Goal: Use online tool/utility

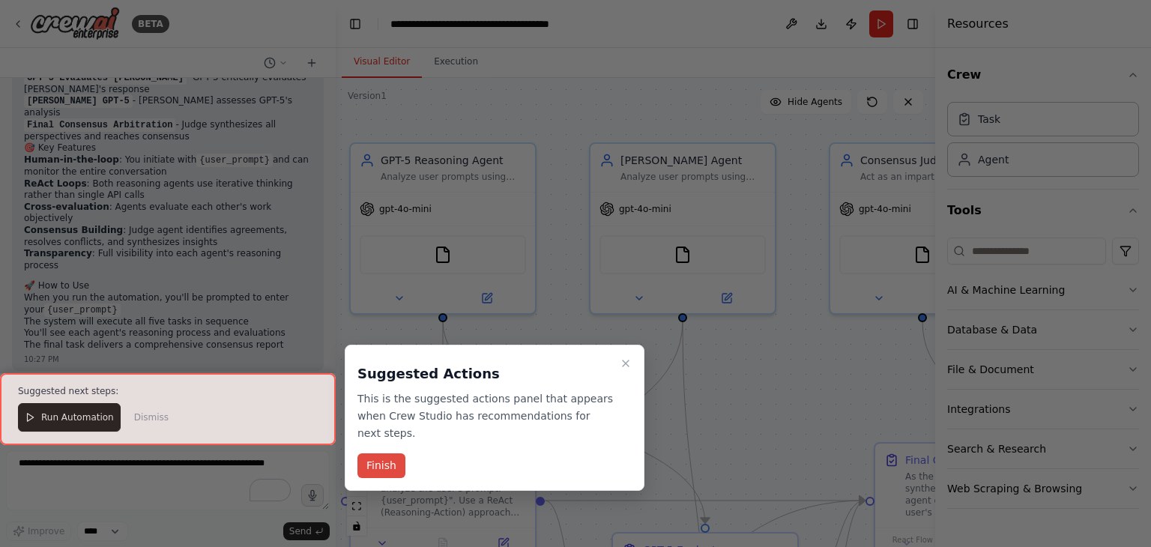
click at [388, 453] on button "Finish" at bounding box center [381, 465] width 48 height 25
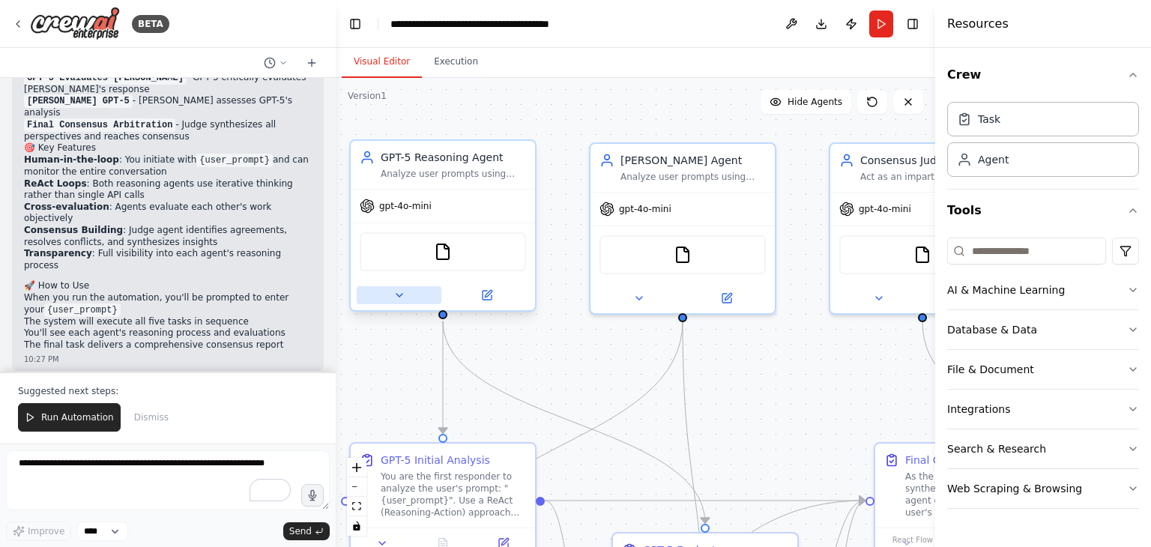
click at [398, 294] on icon at bounding box center [399, 295] width 6 height 3
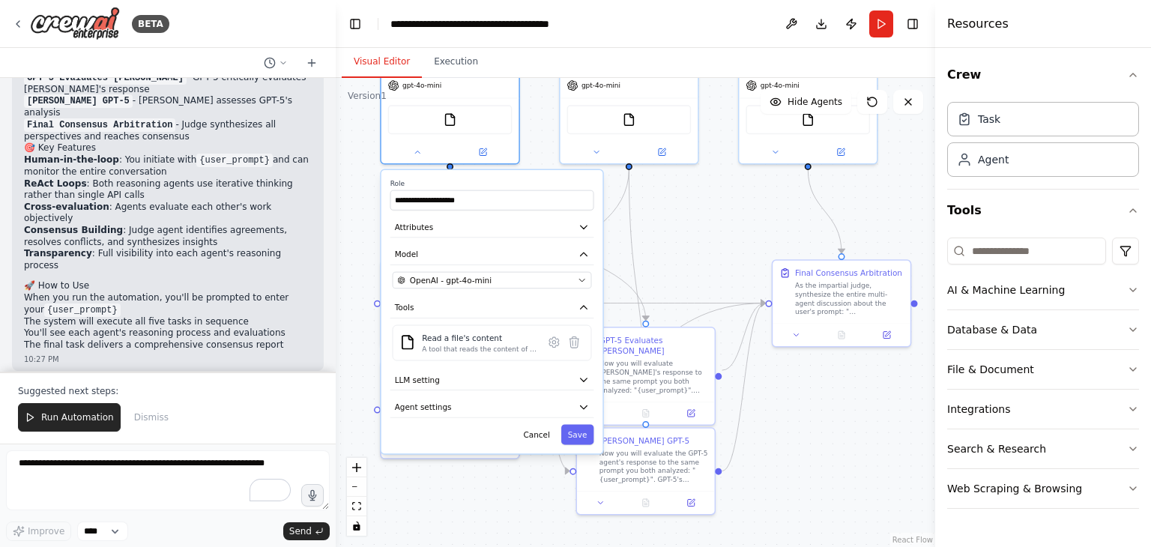
drag, startPoint x: 737, startPoint y: 424, endPoint x: 710, endPoint y: 256, distance: 170.8
click at [710, 256] on div ".deletable-edge-delete-btn { width: 20px; height: 20px; border: 0px solid #ffff…" at bounding box center [636, 312] width 600 height 469
click at [586, 381] on icon "button" at bounding box center [583, 379] width 11 height 11
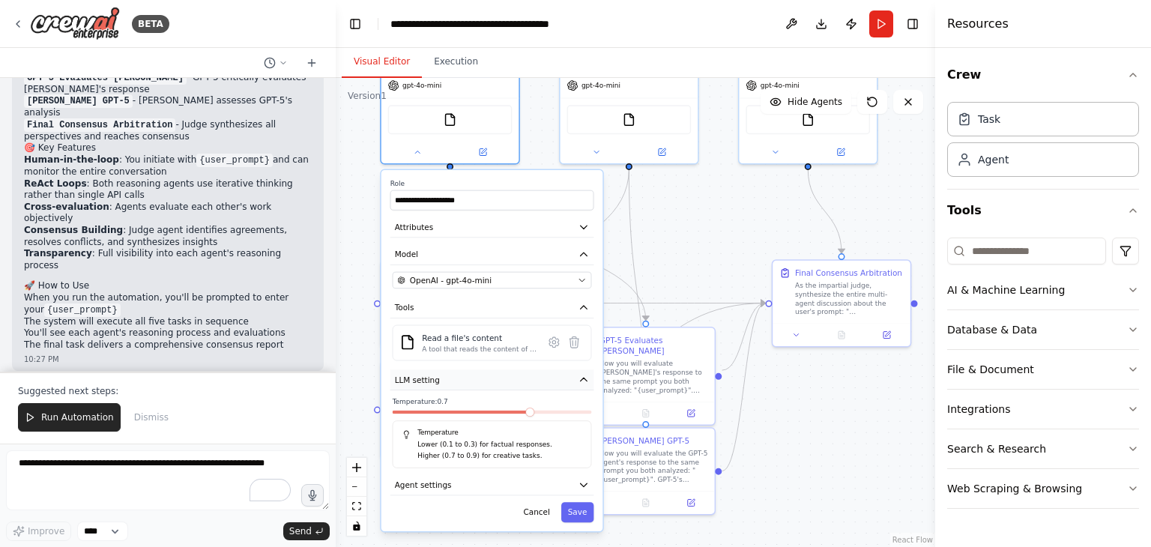
click at [586, 381] on icon "button" at bounding box center [583, 379] width 11 height 11
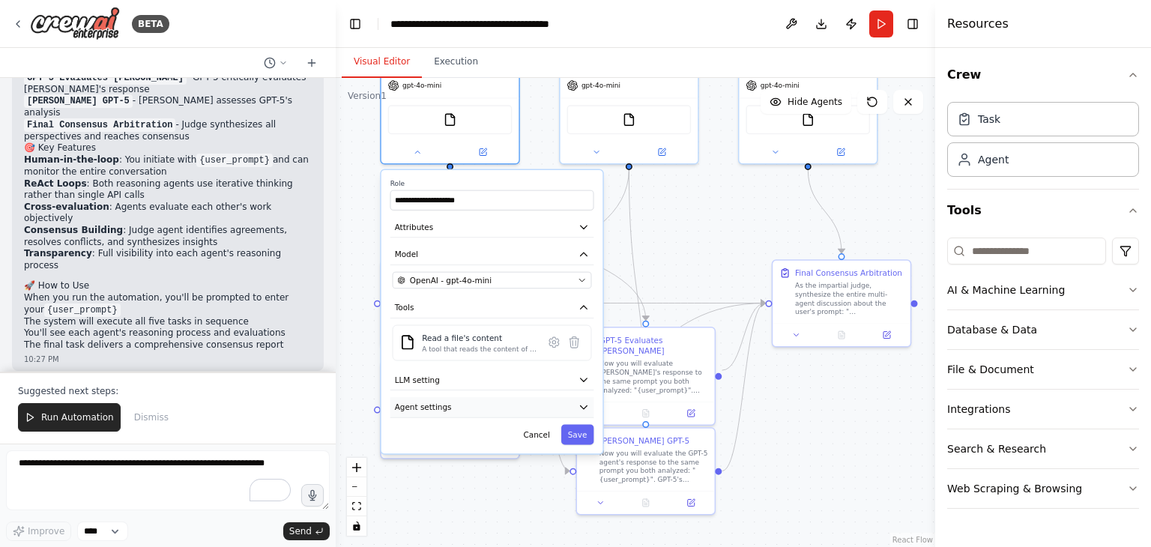
click at [585, 406] on icon "button" at bounding box center [584, 407] width 7 height 3
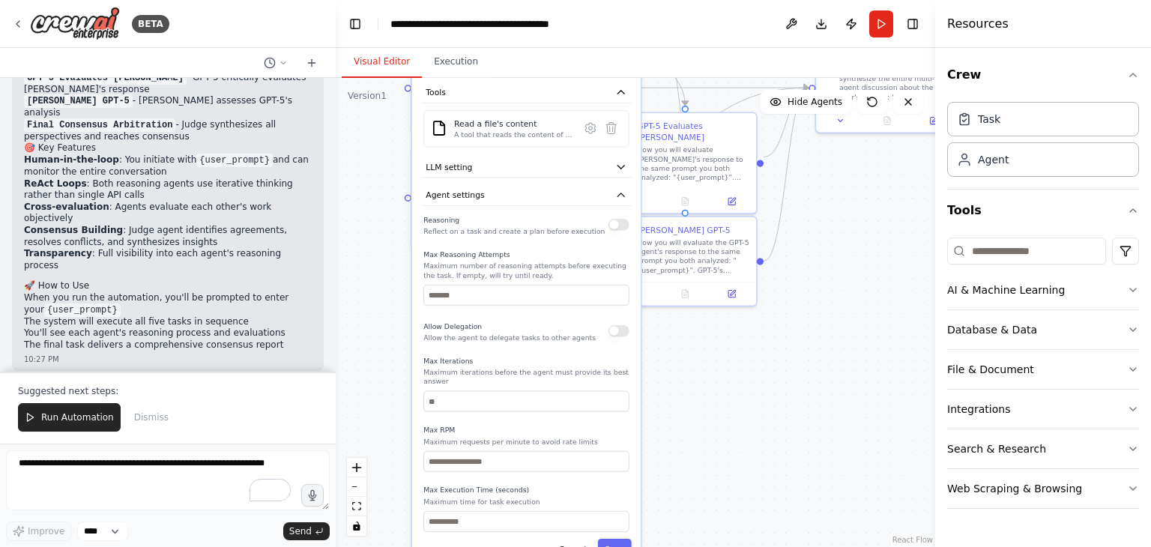
drag, startPoint x: 774, startPoint y: 463, endPoint x: 817, endPoint y: 252, distance: 215.6
click at [817, 252] on div ".deletable-edge-delete-btn { width: 20px; height: 20px; border: 0px solid #ffff…" at bounding box center [636, 312] width 600 height 469
click at [624, 220] on button "button" at bounding box center [619, 224] width 21 height 11
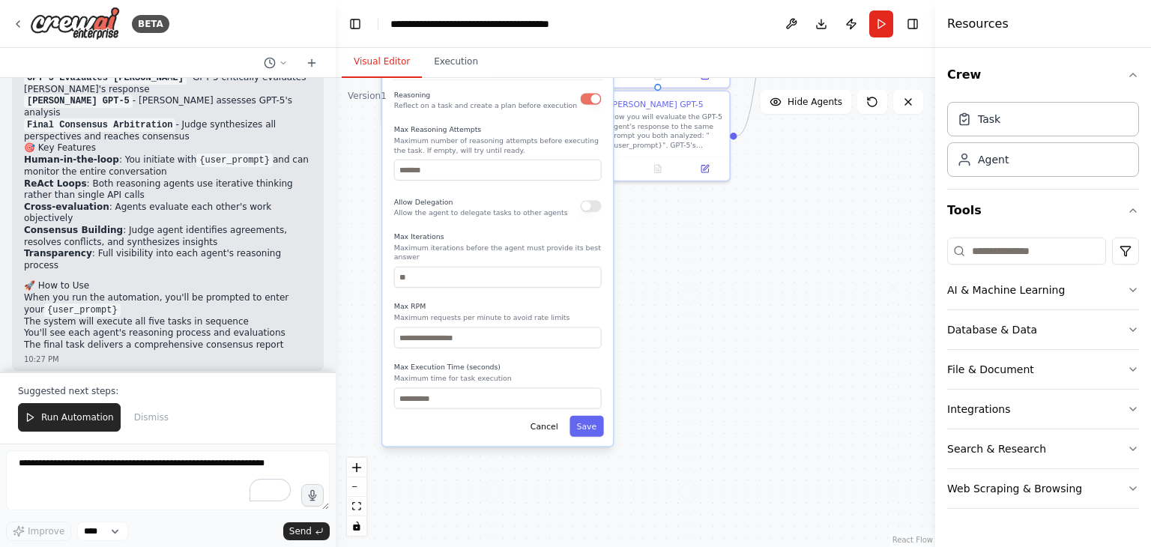
drag, startPoint x: 716, startPoint y: 435, endPoint x: 689, endPoint y: 311, distance: 127.3
click at [689, 311] on div ".deletable-edge-delete-btn { width: 20px; height: 20px; border: 0px solid #ffff…" at bounding box center [636, 312] width 600 height 469
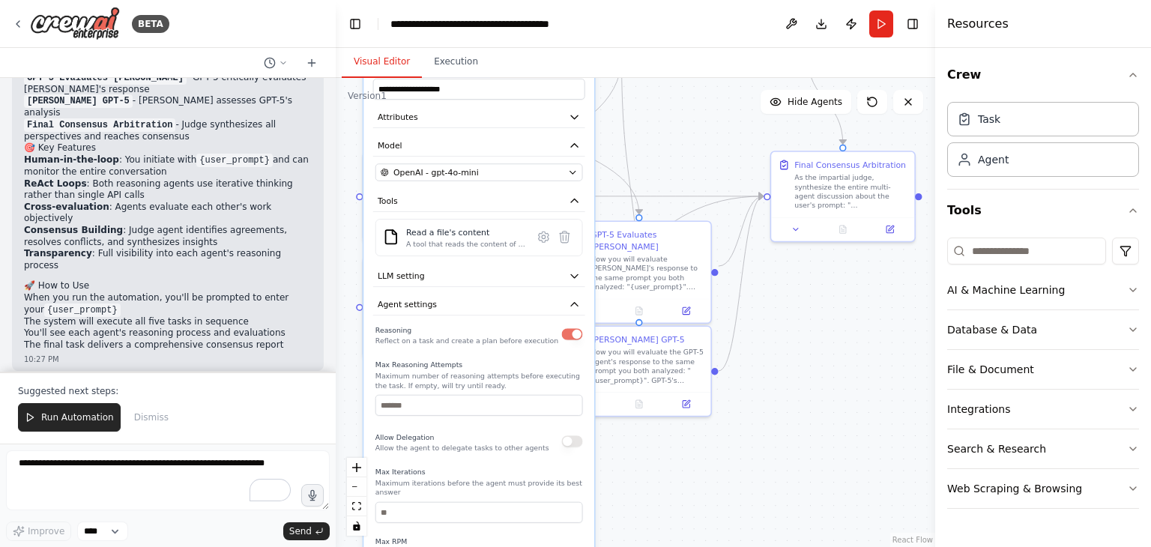
drag, startPoint x: 689, startPoint y: 311, endPoint x: 671, endPoint y: 546, distance: 236.1
click at [671, 546] on html "BETA 10:25 PM ▶ Thought process I'll help you create this sophisticated multi-a…" at bounding box center [575, 291] width 1151 height 583
click at [578, 301] on icon "button" at bounding box center [575, 305] width 12 height 12
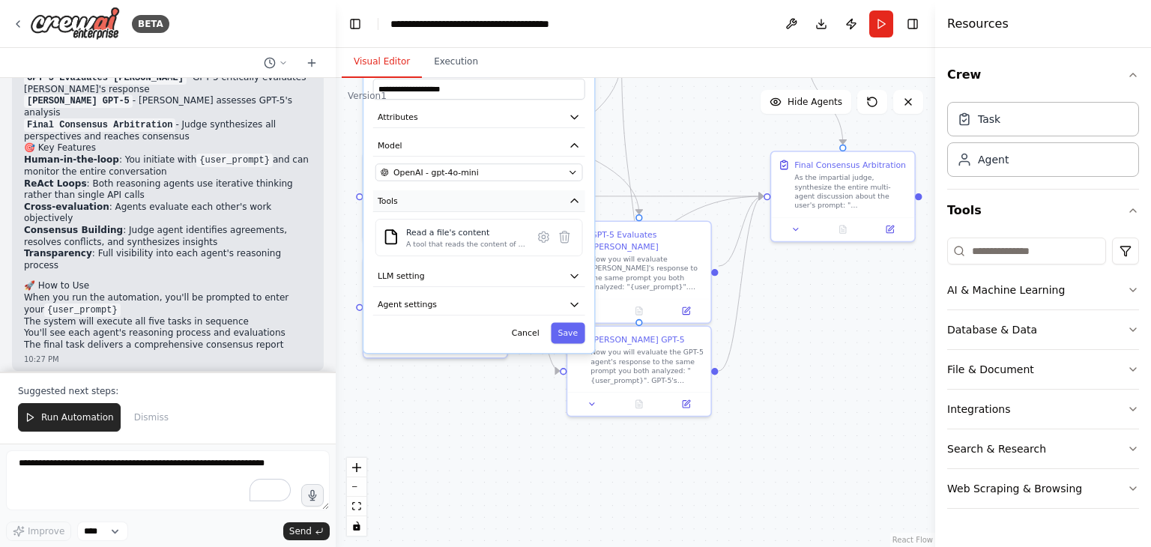
click at [574, 195] on icon "button" at bounding box center [575, 201] width 12 height 12
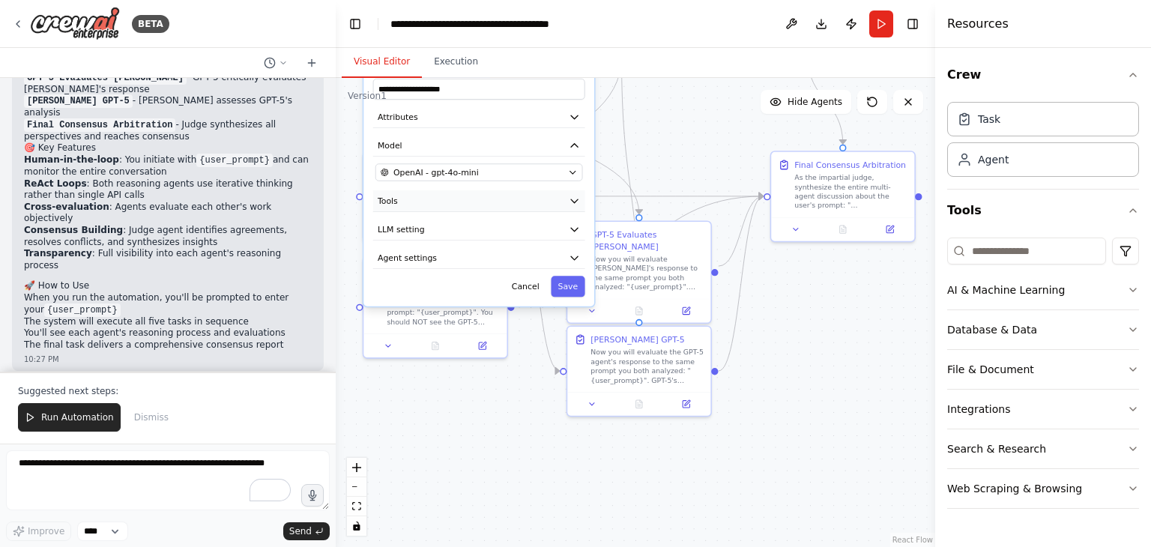
click at [574, 195] on icon "button" at bounding box center [575, 201] width 12 height 12
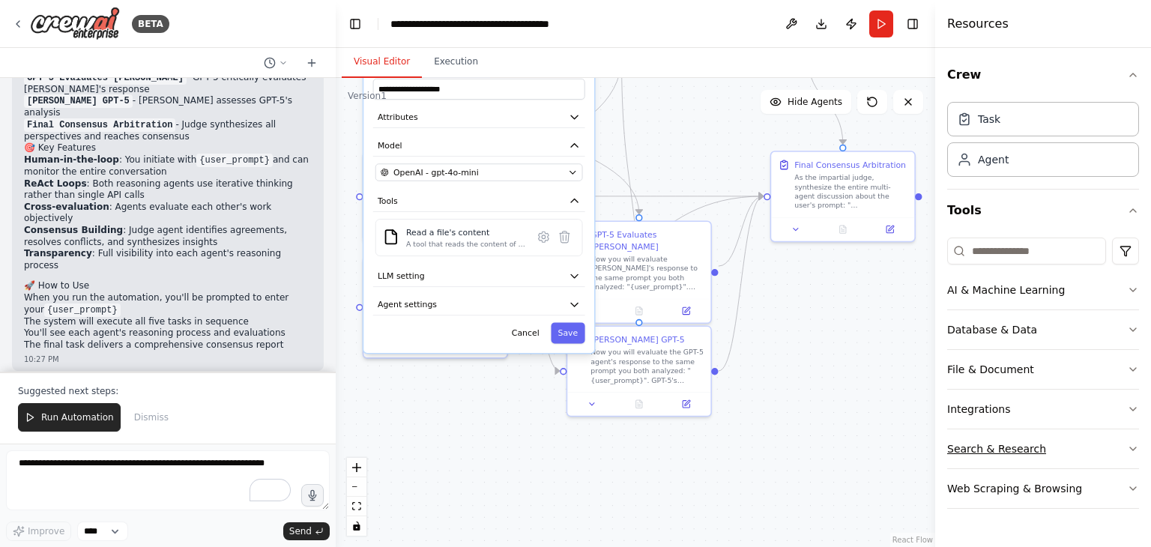
click at [1136, 447] on icon "button" at bounding box center [1133, 449] width 12 height 12
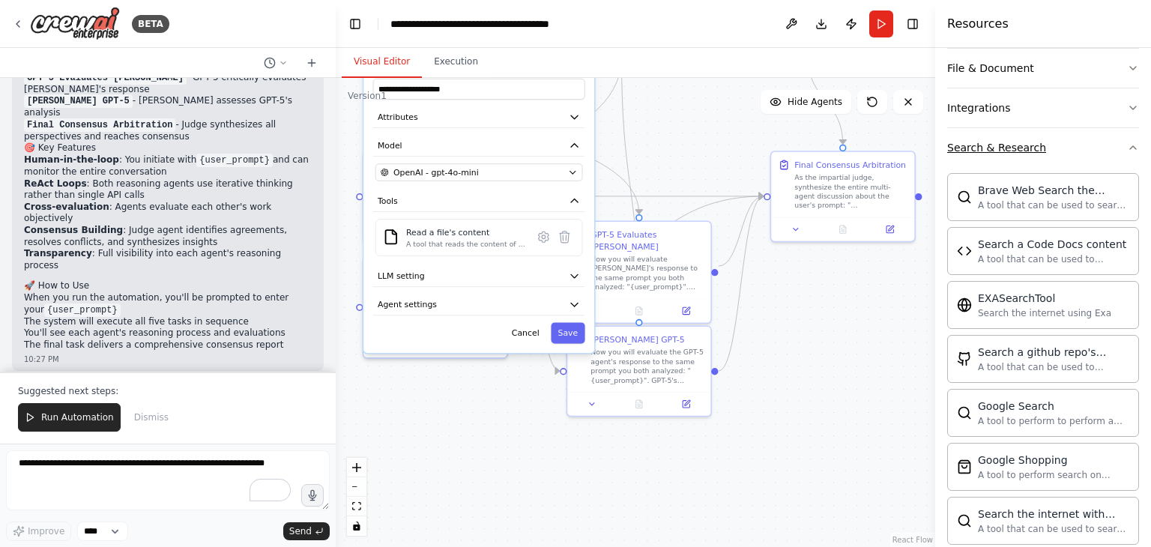
scroll to position [306, 0]
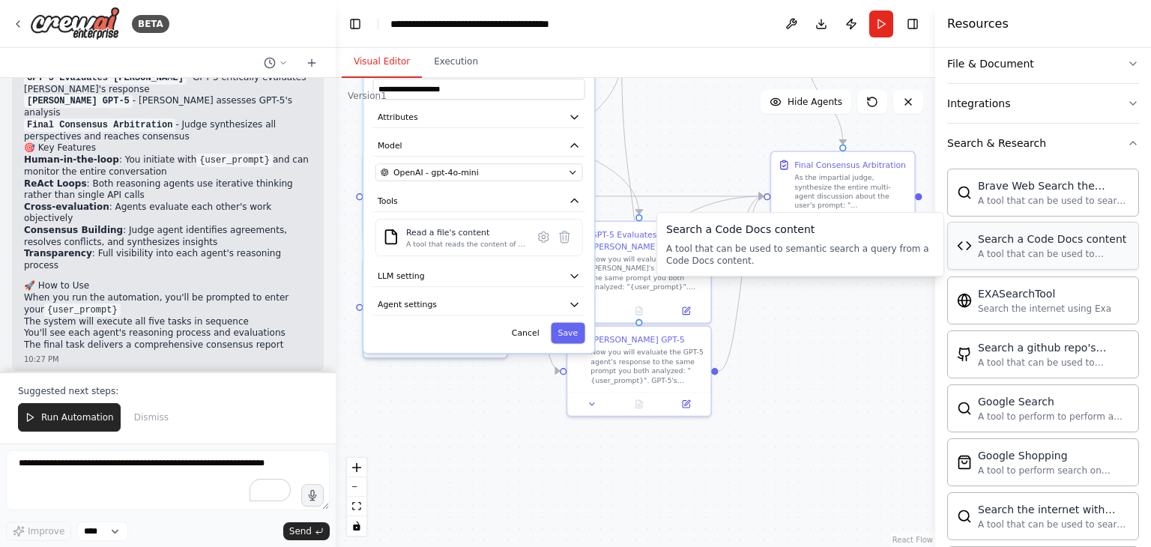
click at [1033, 243] on div "Search a Code Docs content" at bounding box center [1053, 239] width 151 height 15
click at [458, 205] on button "Tools" at bounding box center [479, 201] width 212 height 22
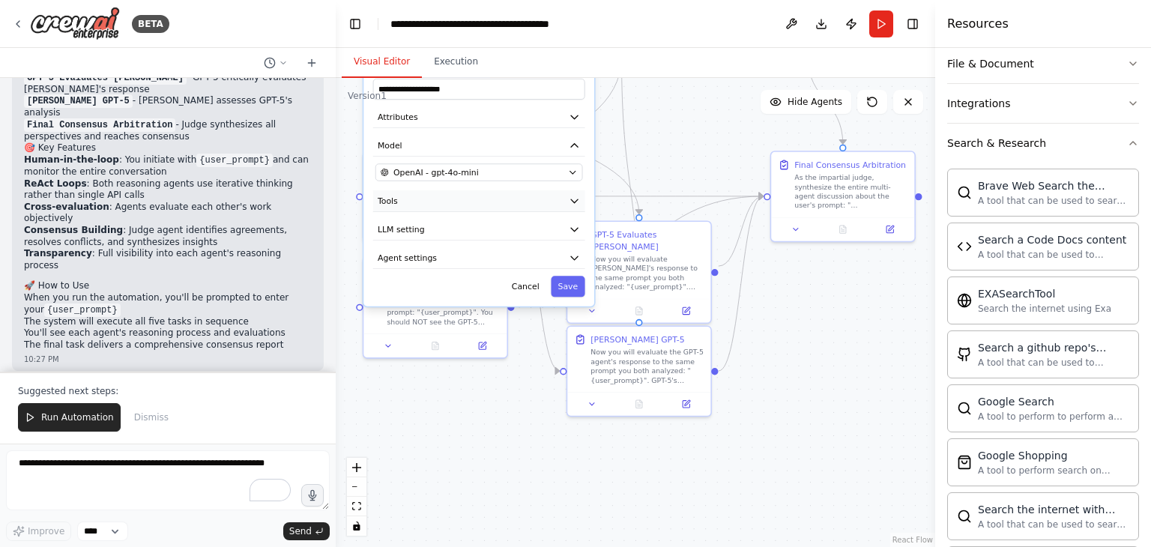
click at [458, 205] on button "Tools" at bounding box center [479, 201] width 212 height 22
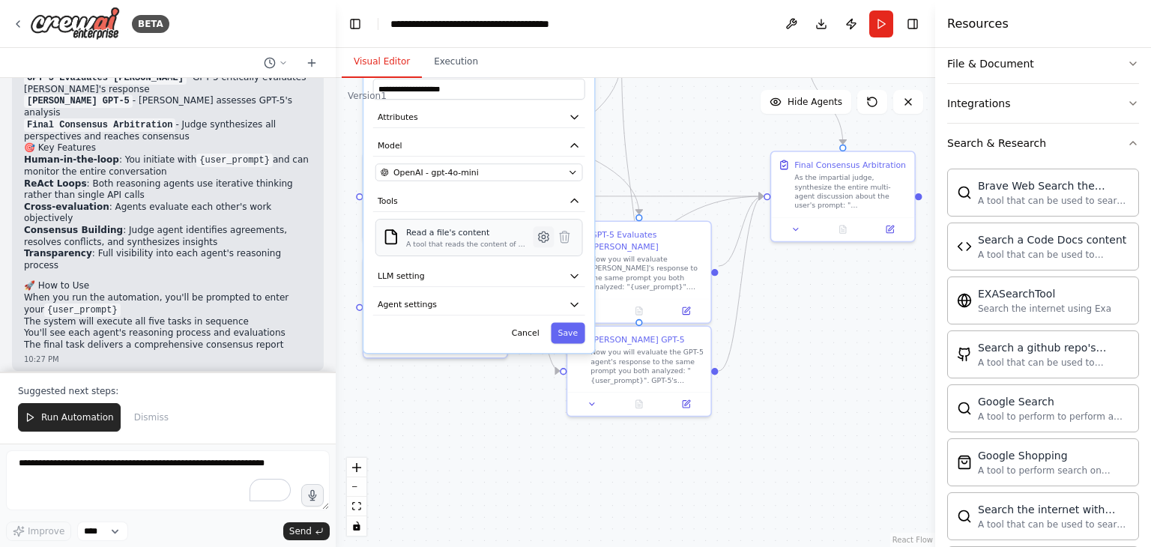
click at [543, 239] on icon at bounding box center [544, 237] width 10 height 10
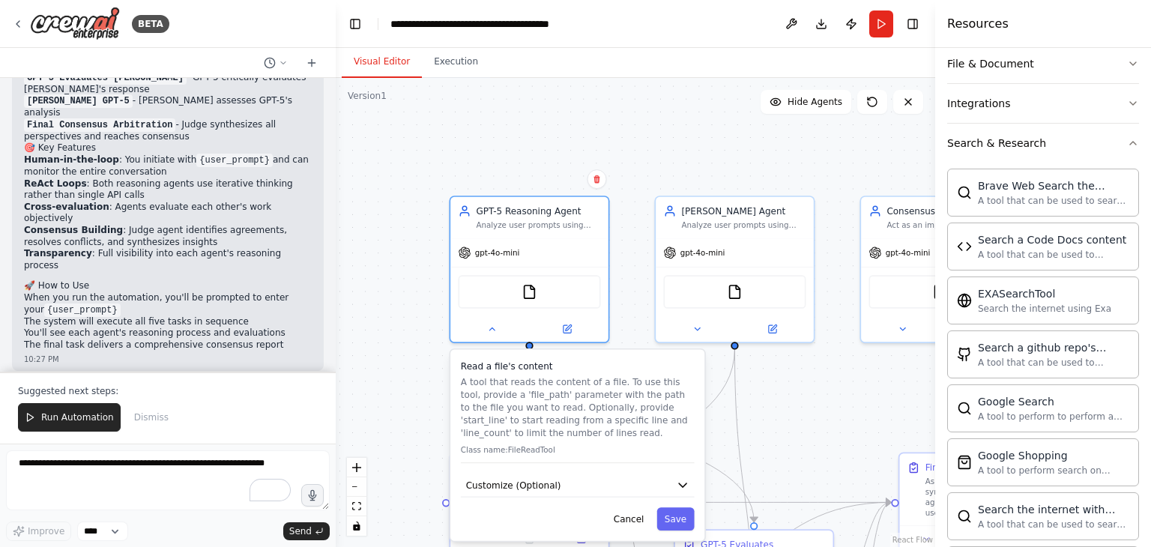
drag, startPoint x: 399, startPoint y: 139, endPoint x: 402, endPoint y: 351, distance: 212.1
click at [402, 351] on div ".deletable-edge-delete-btn { width: 20px; height: 20px; border: 0px solid #ffff…" at bounding box center [636, 312] width 600 height 469
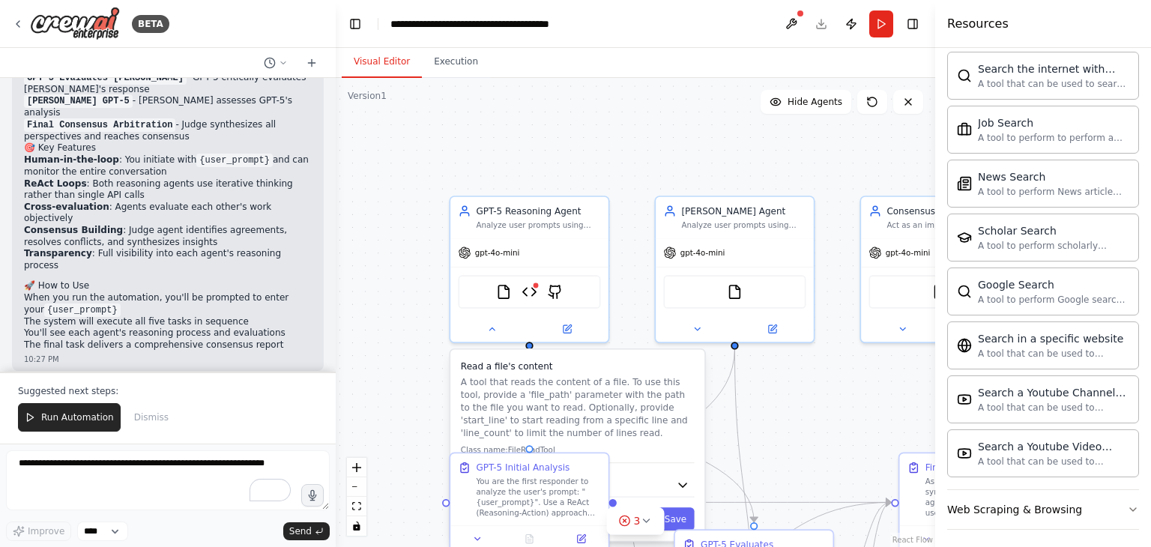
scroll to position [747, 0]
click at [1037, 401] on div "A tool that can be used to semantic search a query from a Youtube Channels cont…" at bounding box center [1053, 407] width 151 height 12
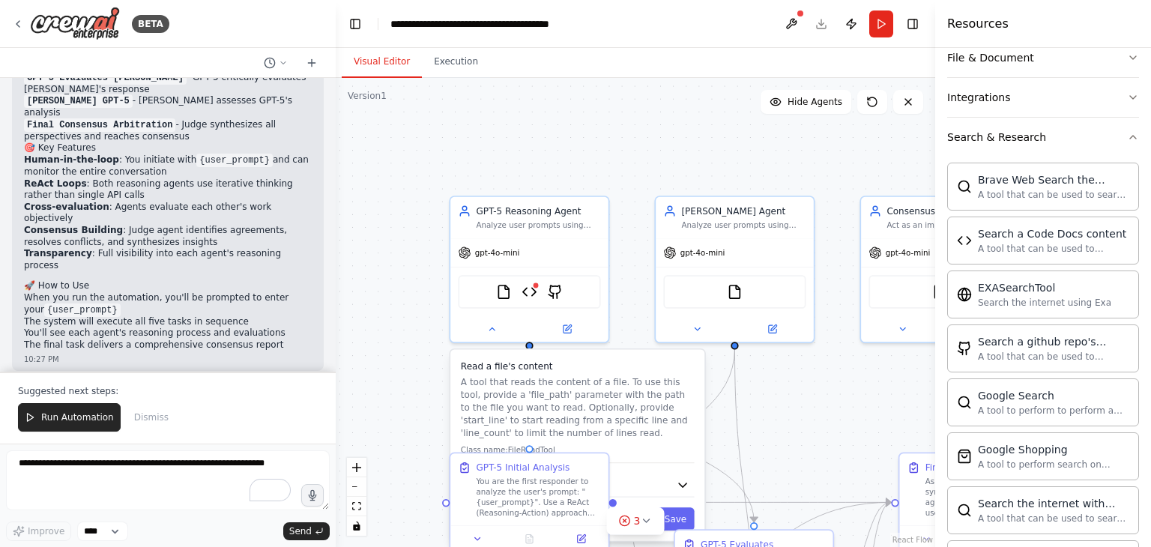
scroll to position [310, 0]
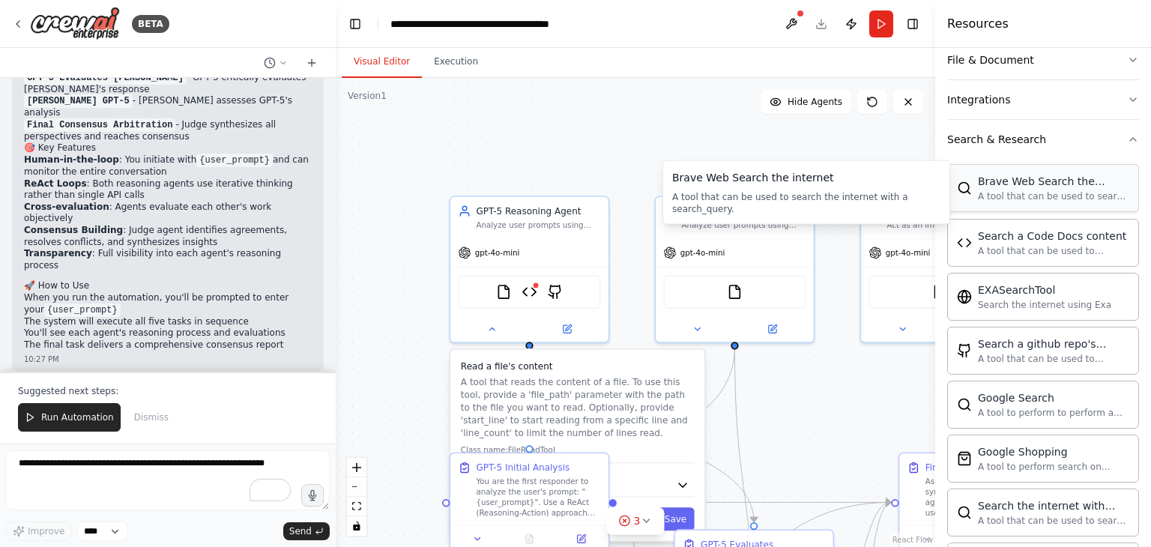
click at [1034, 191] on div "A tool that can be used to search the internet with a search_query." at bounding box center [1053, 196] width 151 height 12
